Goal: Task Accomplishment & Management: Use online tool/utility

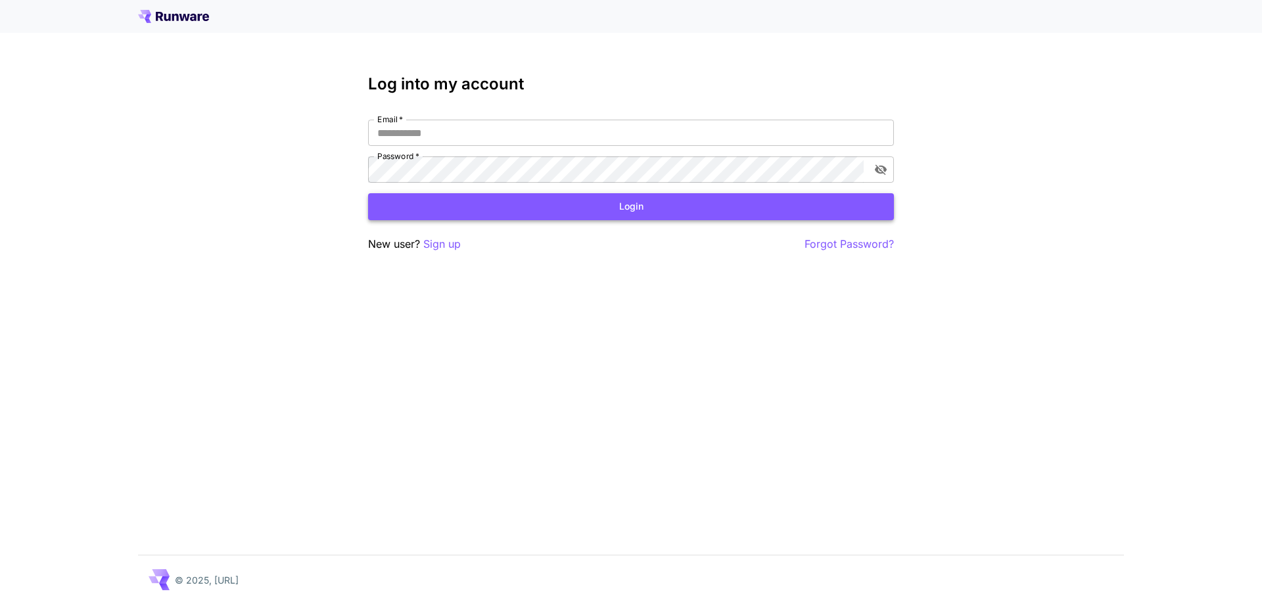
type input "**********"
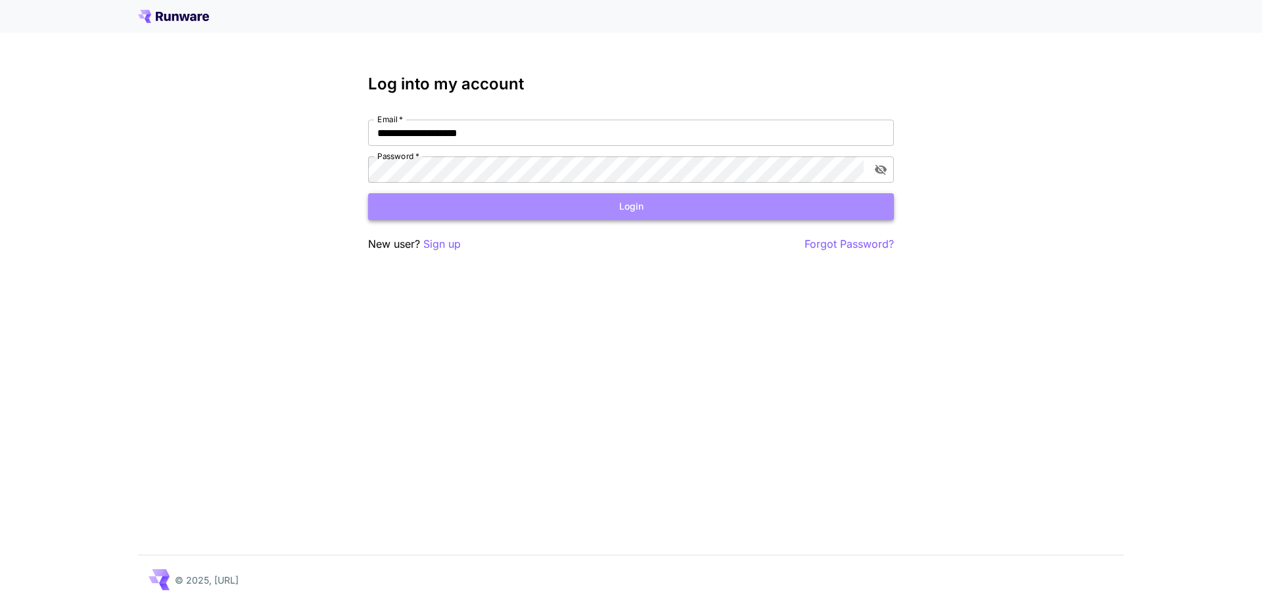
click at [631, 219] on button "Login" at bounding box center [631, 206] width 526 height 27
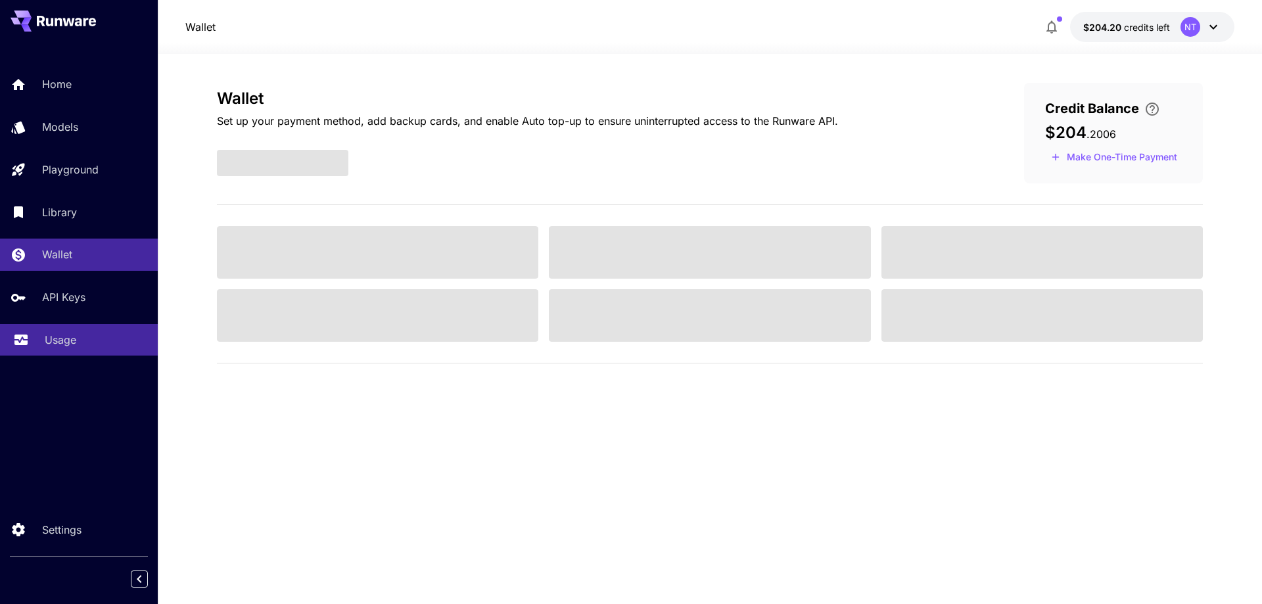
click at [104, 336] on div "Usage" at bounding box center [96, 340] width 103 height 16
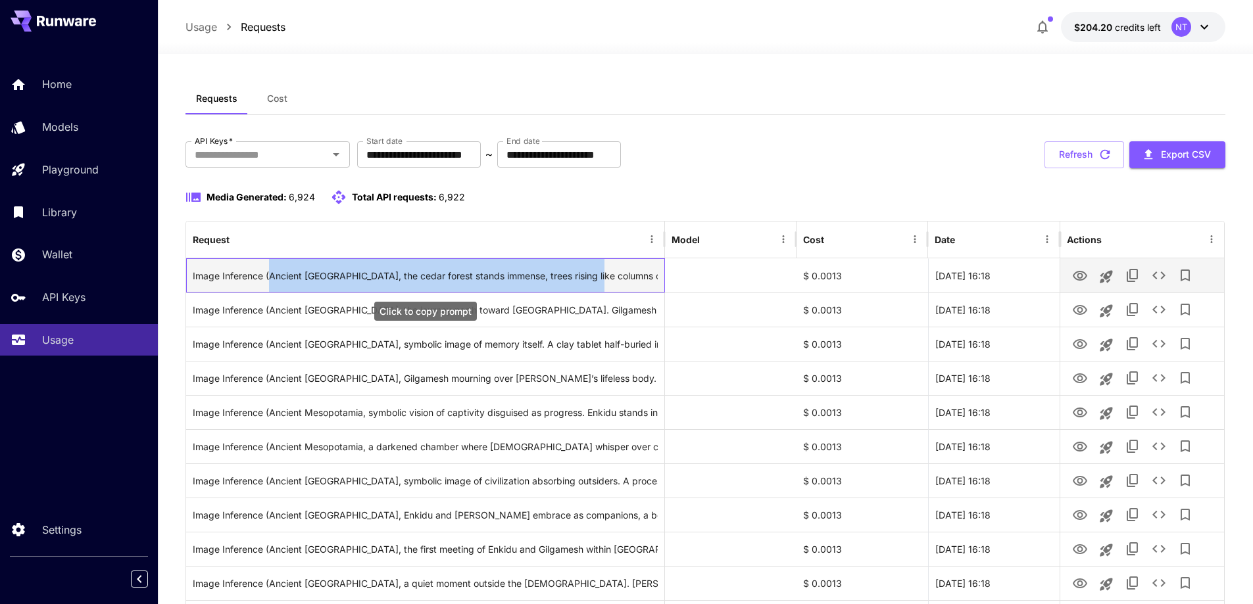
drag, startPoint x: 270, startPoint y: 275, endPoint x: 602, endPoint y: 275, distance: 332.0
click at [602, 275] on div "Image Inference (Ancient [GEOGRAPHIC_DATA], the cedar forest stands immense, tr…" at bounding box center [425, 276] width 465 height 34
copy div "Ancient [GEOGRAPHIC_DATA], the cedar forest stands immense, trees rising like c…"
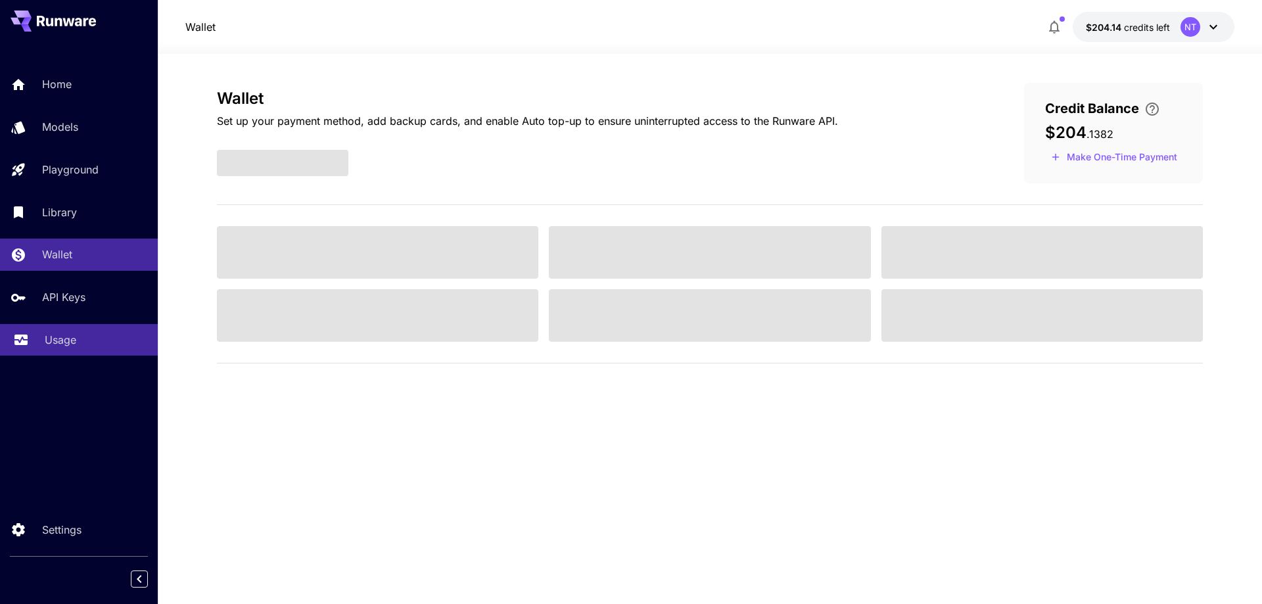
click at [68, 339] on p "Usage" at bounding box center [61, 340] width 32 height 16
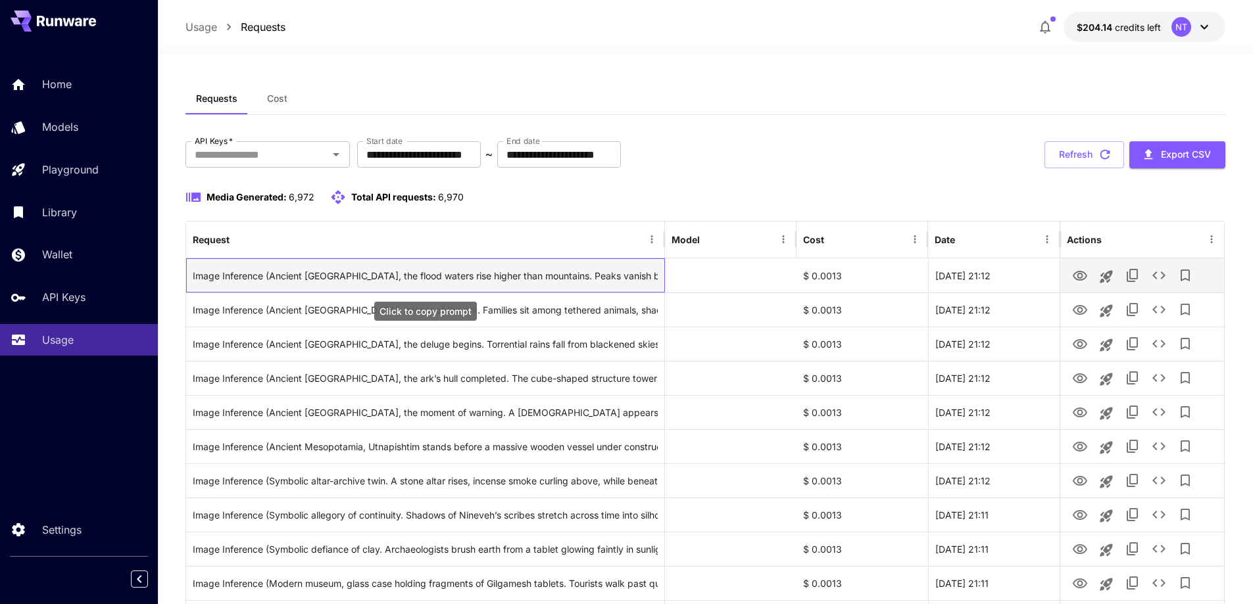
click at [267, 272] on div "Image Inference (Ancient Mesopotamia, the flood waters rise higher than mountai…" at bounding box center [425, 276] width 465 height 34
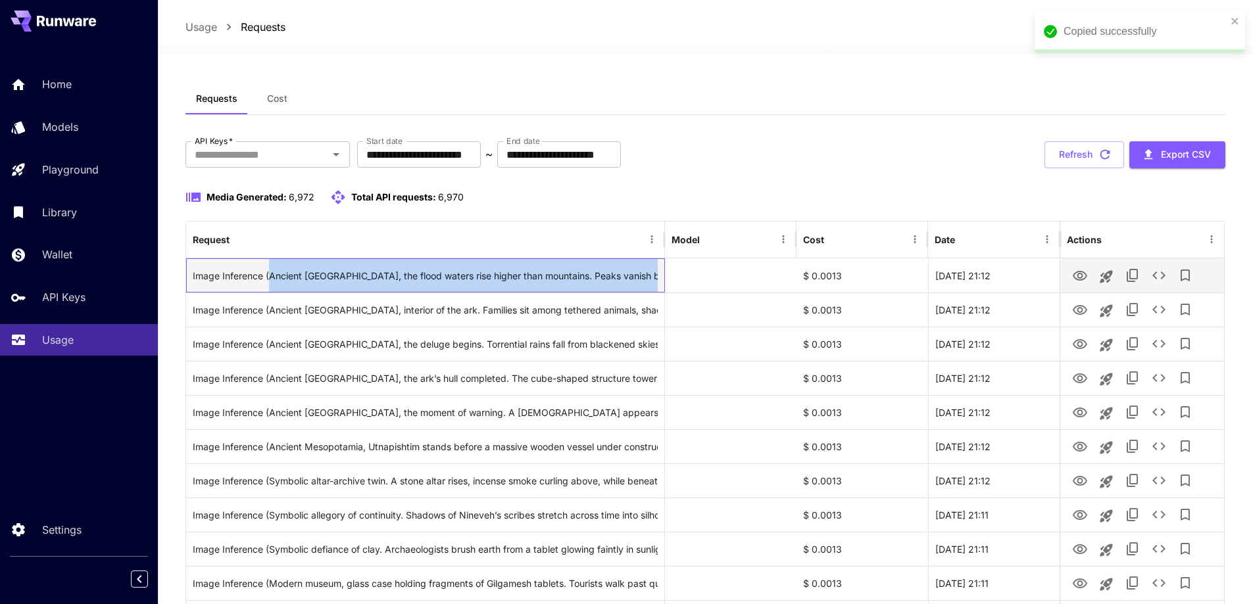
drag, startPoint x: 268, startPoint y: 272, endPoint x: 659, endPoint y: 283, distance: 391.4
click at [659, 283] on div "Image Inference (Ancient Mesopotamia, the flood waters rise higher than mountai…" at bounding box center [425, 275] width 479 height 34
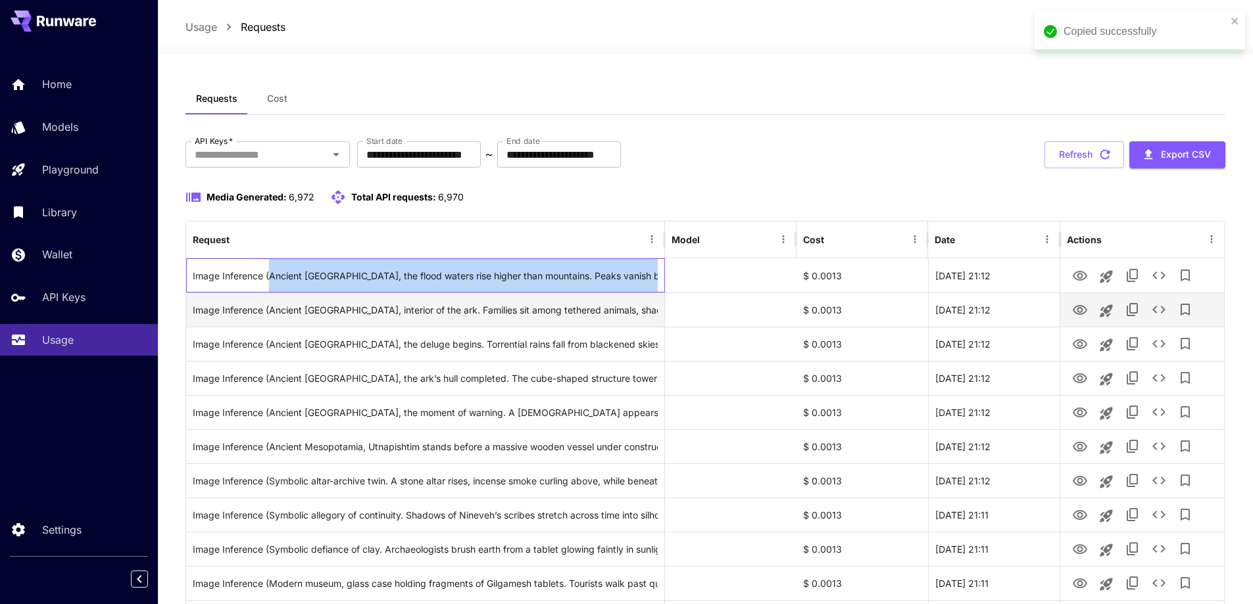
copy div "Ancient Mesopotamia, the flood waters rise higher than mountains. Peaks vanish …"
